Goal: Task Accomplishment & Management: Manage account settings

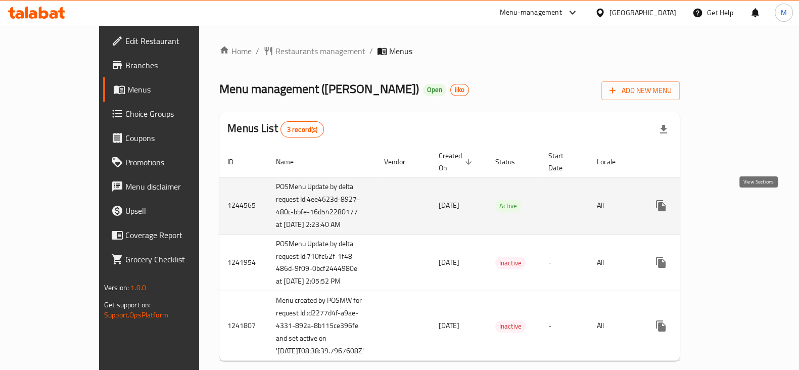
click at [739, 208] on icon "enhanced table" at bounding box center [733, 206] width 12 height 12
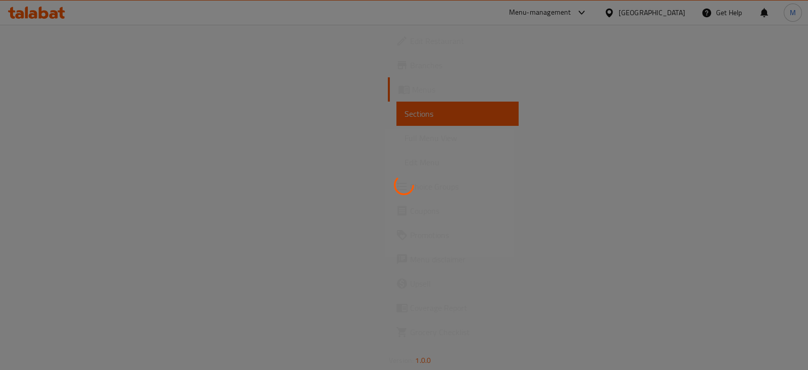
click at [753, 208] on div at bounding box center [404, 185] width 808 height 370
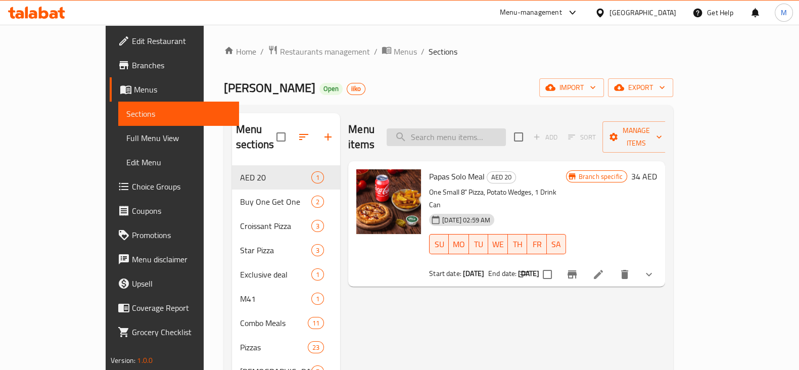
click at [449, 133] on input "search" at bounding box center [445, 137] width 119 height 18
click at [469, 136] on input "search" at bounding box center [445, 137] width 119 height 18
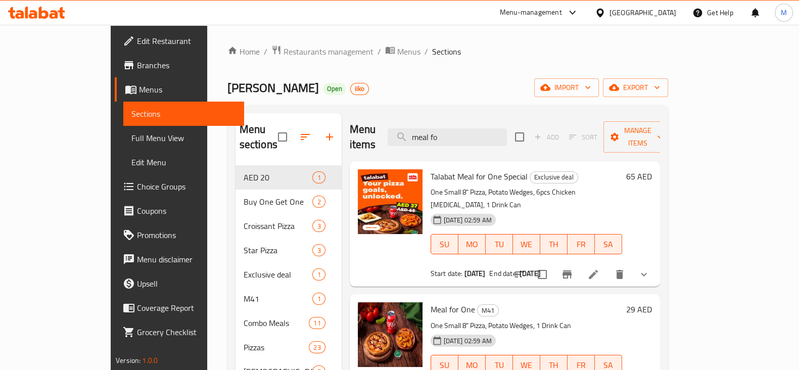
type input "meal fo"
click at [469, 169] on div "Talabat Meal for One Special Exclusive deal One Small 8" Pizza, Potato Wedges, …" at bounding box center [526, 223] width 200 height 117
click at [477, 169] on span "Talabat Meal for One Special" at bounding box center [478, 176] width 97 height 15
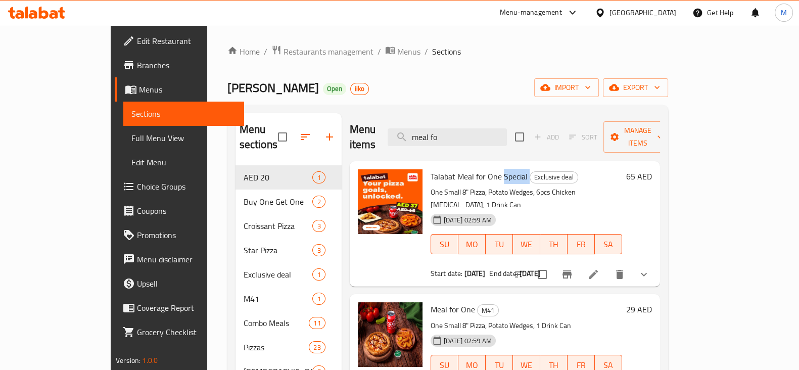
drag, startPoint x: 508, startPoint y: 250, endPoint x: 543, endPoint y: 242, distance: 35.7
click at [539, 267] on b "15-07-2125" at bounding box center [529, 273] width 21 height 13
click at [540, 267] on b "15-07-2125" at bounding box center [529, 273] width 21 height 13
click at [548, 268] on div "Start date: 15-07-2025 End date: 15-07-2125" at bounding box center [525, 273] width 191 height 10
click at [579, 262] on button "Branch-specific-item" at bounding box center [567, 274] width 24 height 24
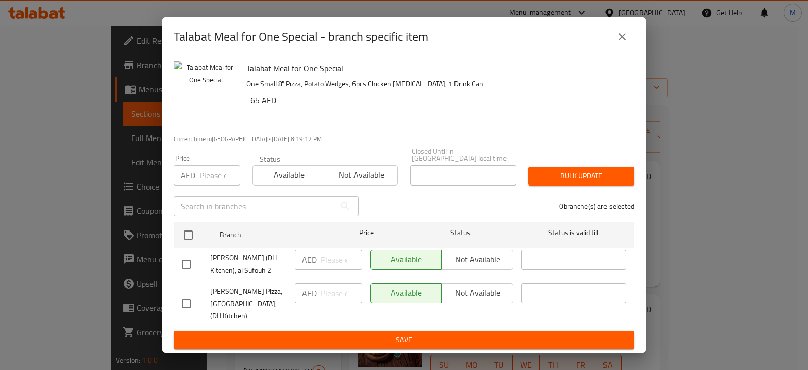
click at [616, 33] on icon "close" at bounding box center [622, 37] width 12 height 12
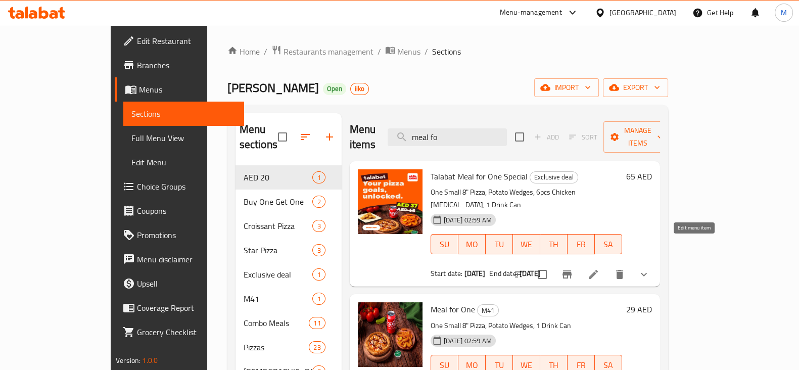
click at [599, 268] on icon at bounding box center [593, 274] width 12 height 12
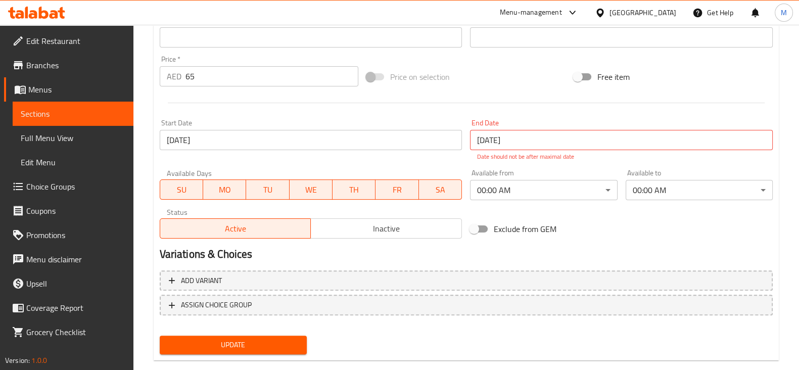
scroll to position [369, 0]
